Goal: Task Accomplishment & Management: Complete application form

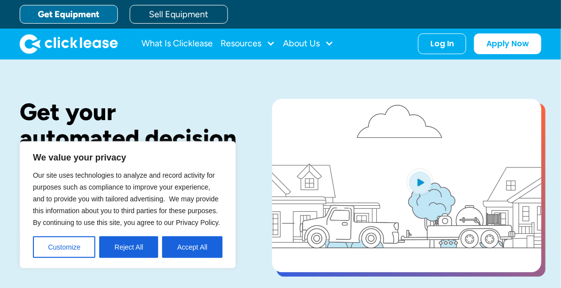
click at [225, 118] on h1 "Get your automated decision in seconds." at bounding box center [130, 138] width 221 height 78
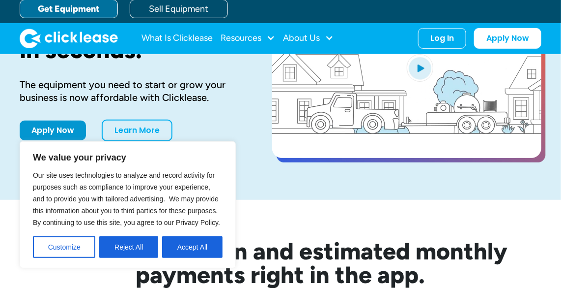
scroll to position [134, 0]
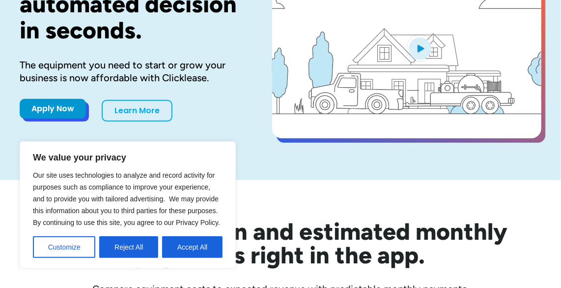
click at [62, 107] on link "Apply Now" at bounding box center [53, 109] width 66 height 20
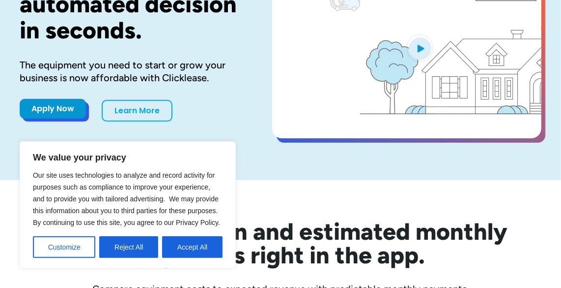
click at [62, 108] on link "Apply Now" at bounding box center [53, 109] width 66 height 20
